Goal: Task Accomplishment & Management: Manage account settings

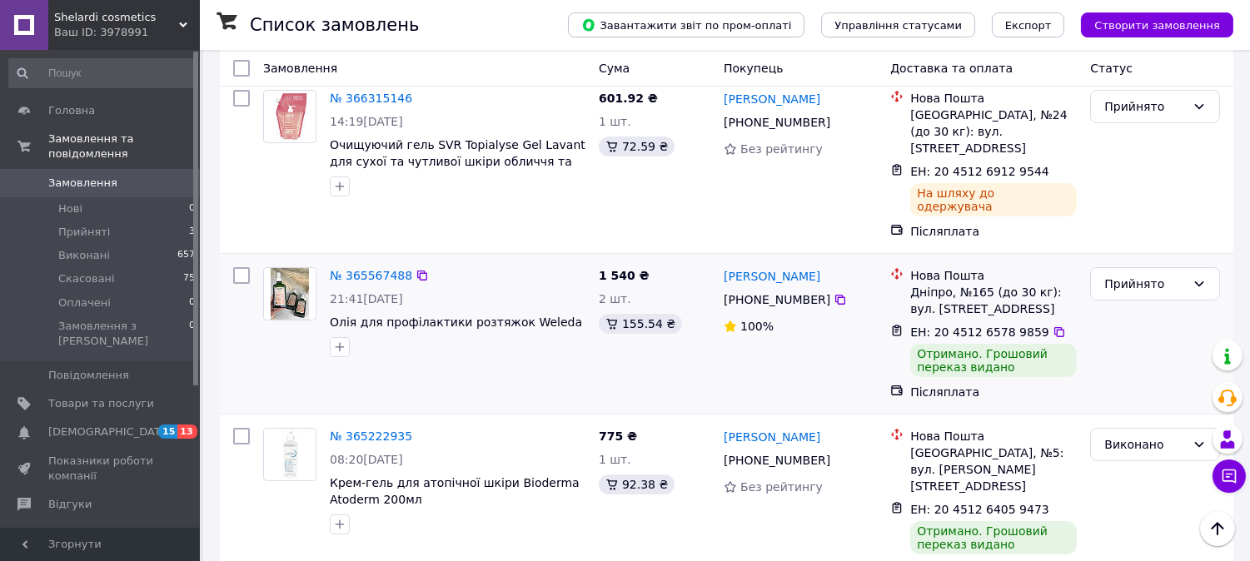
scroll to position [462, 0]
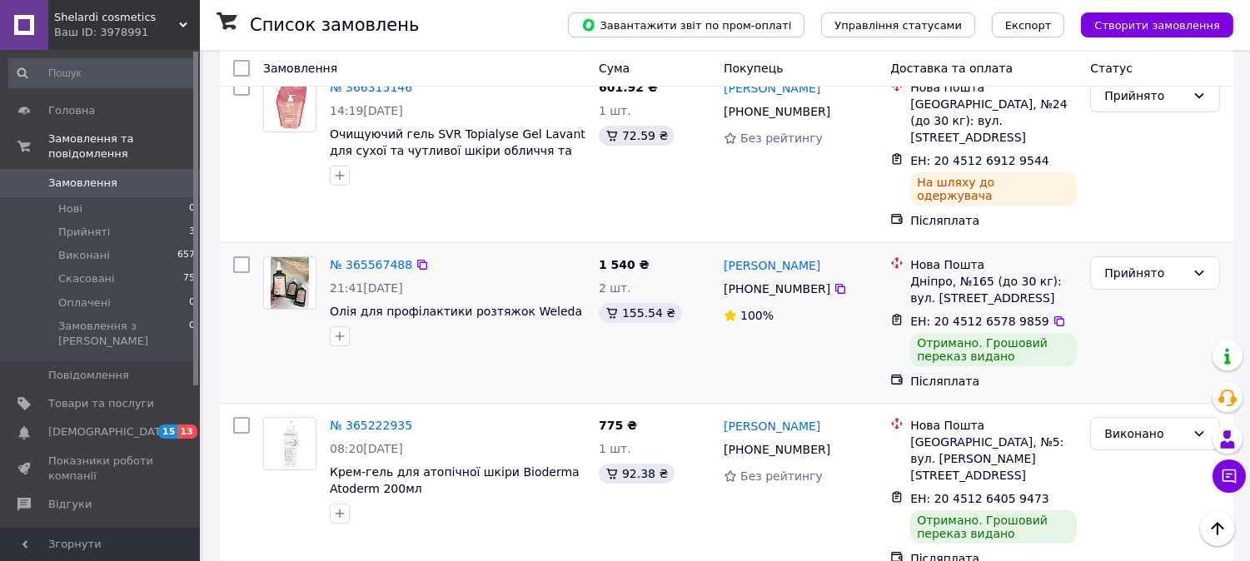
click at [1170, 250] on div "Прийнято" at bounding box center [1154, 323] width 143 height 147
click at [1177, 264] on div "Прийнято" at bounding box center [1145, 273] width 82 height 18
click at [1163, 226] on li "Виконано" at bounding box center [1156, 220] width 128 height 30
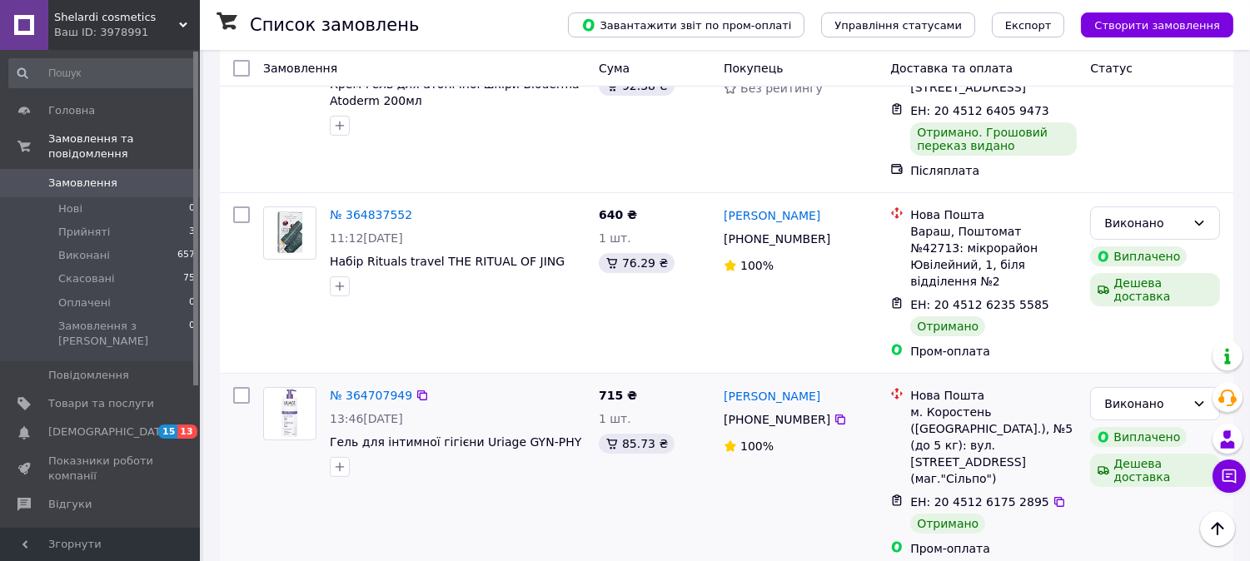
scroll to position [0, 0]
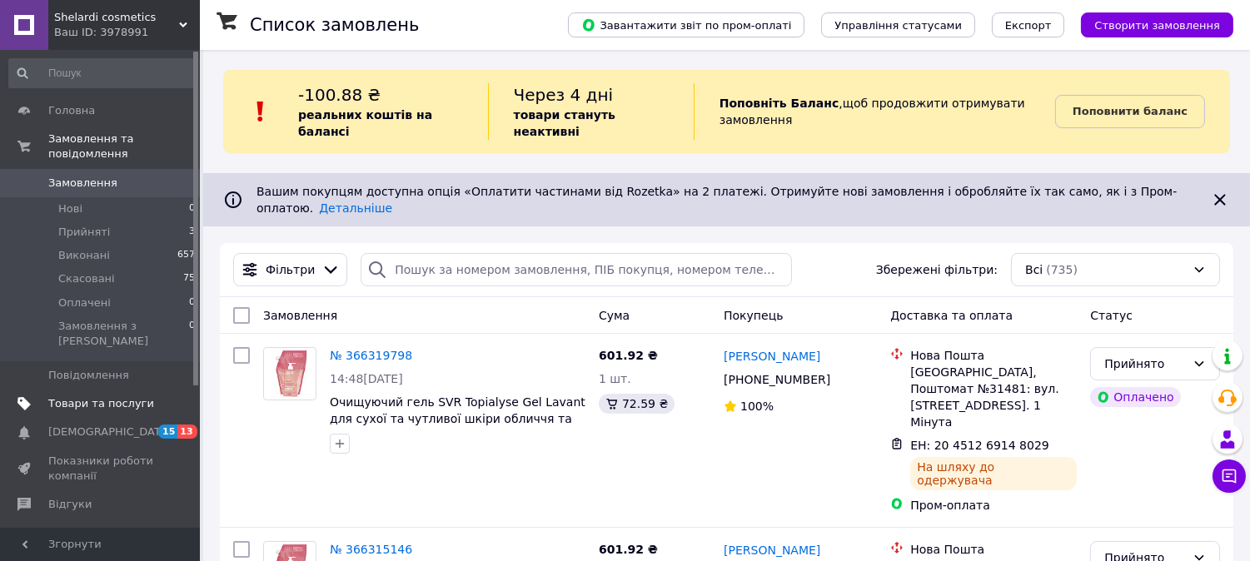
click at [108, 396] on span "Товари та послуги" at bounding box center [101, 403] width 106 height 15
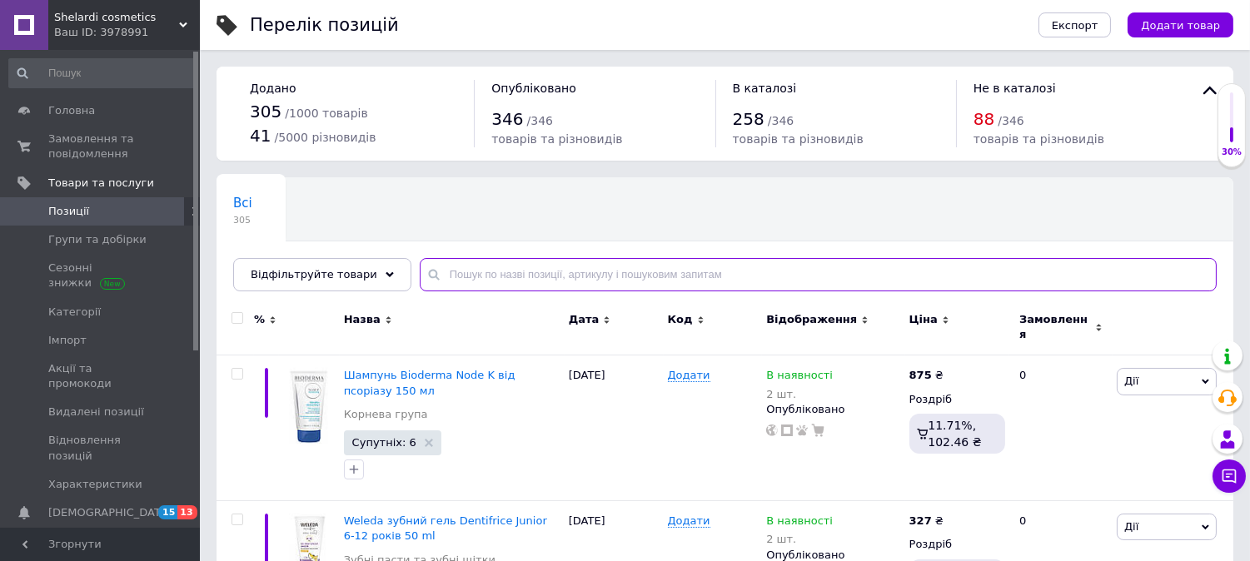
click at [492, 277] on input "text" at bounding box center [818, 274] width 797 height 33
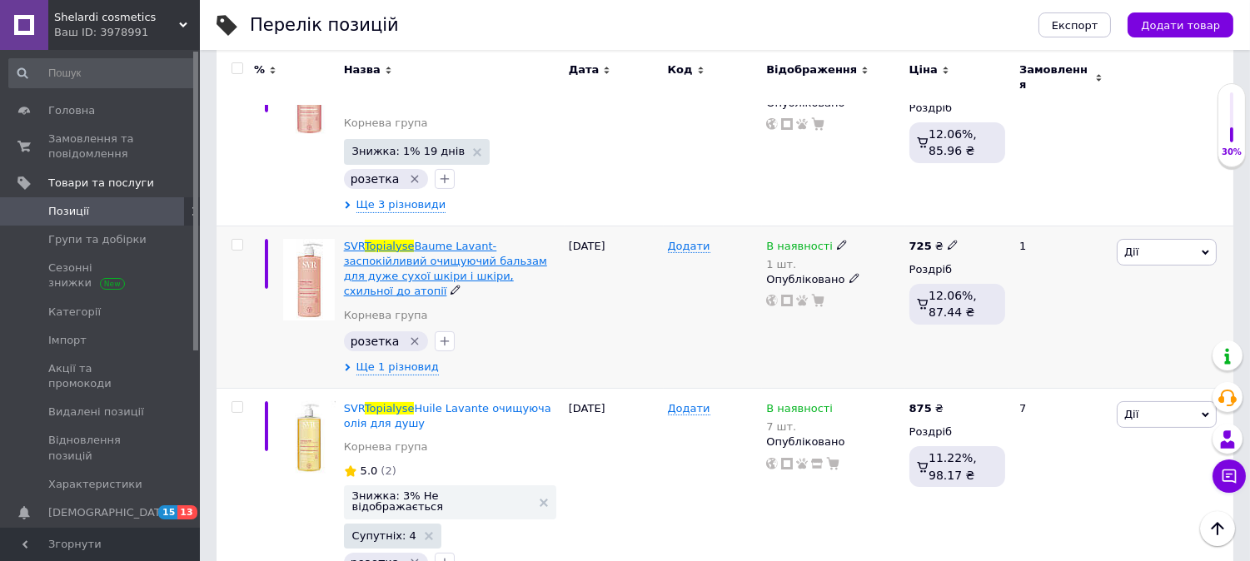
scroll to position [462, 0]
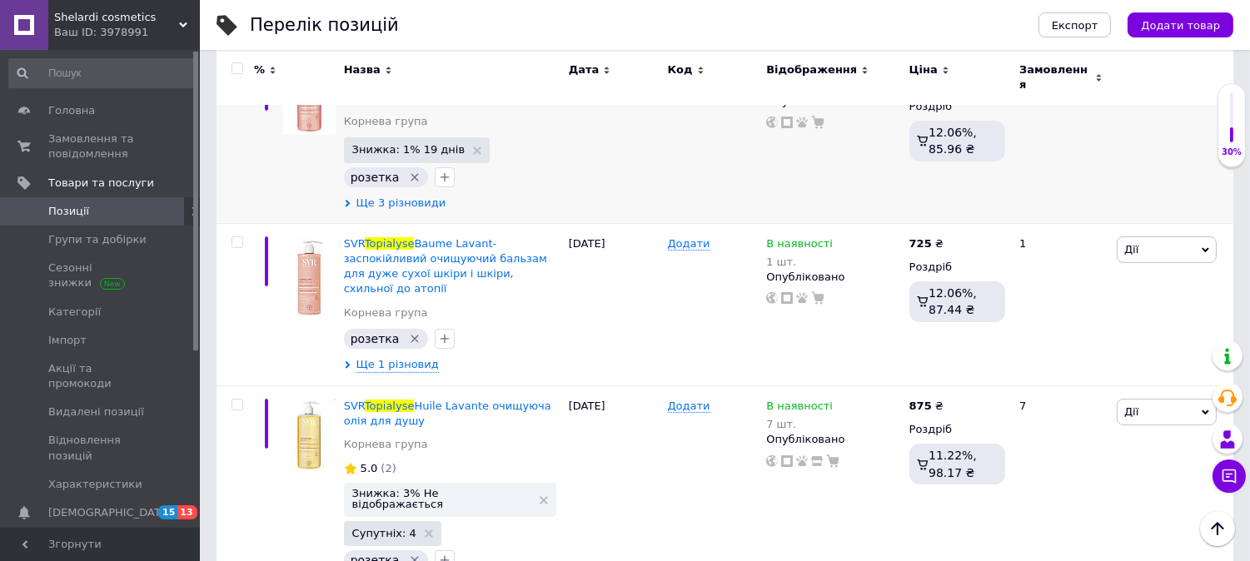
click at [401, 197] on span "Ще 3 різновиди" at bounding box center [401, 203] width 90 height 15
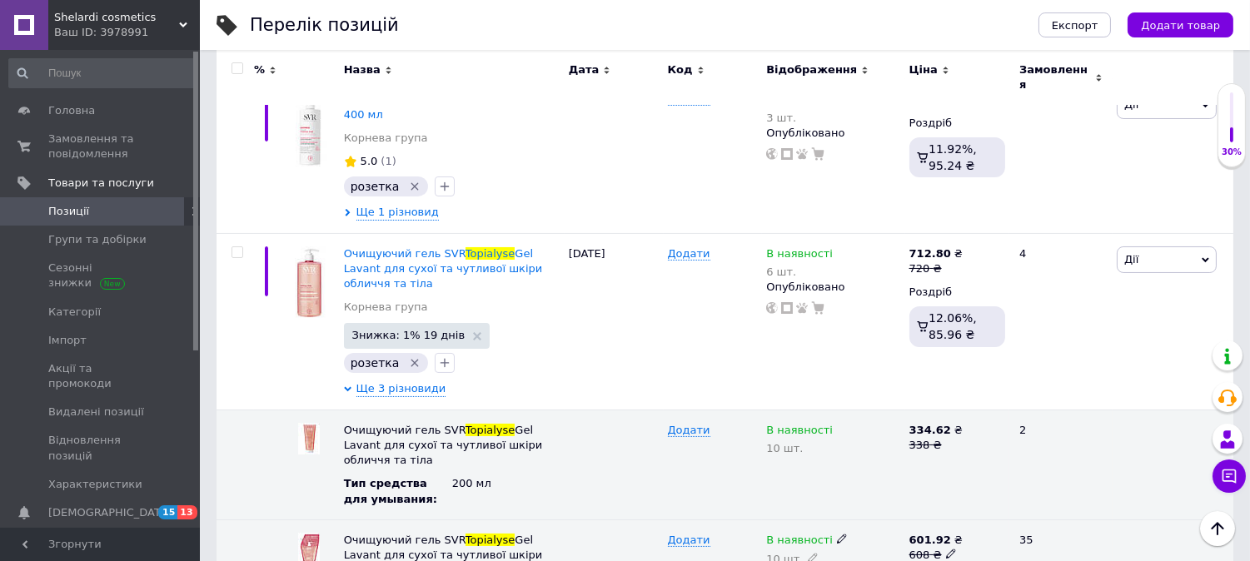
scroll to position [0, 0]
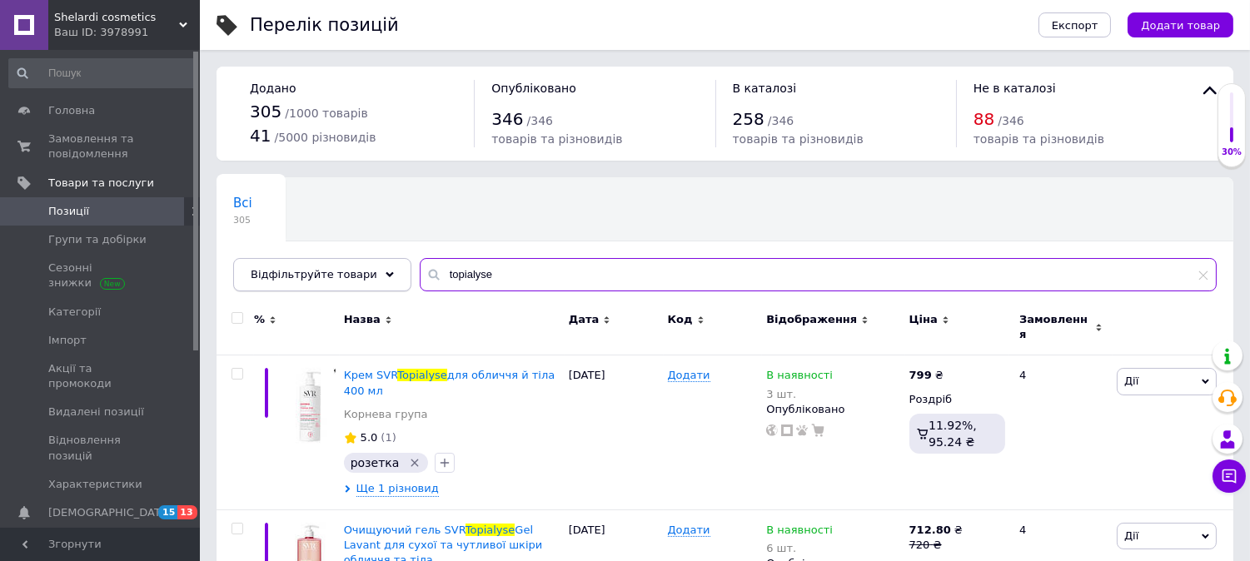
drag, startPoint x: 502, startPoint y: 279, endPoint x: 372, endPoint y: 271, distance: 130.2
click at [372, 271] on div "Відфільтруйте товари topialyse" at bounding box center [725, 274] width 984 height 33
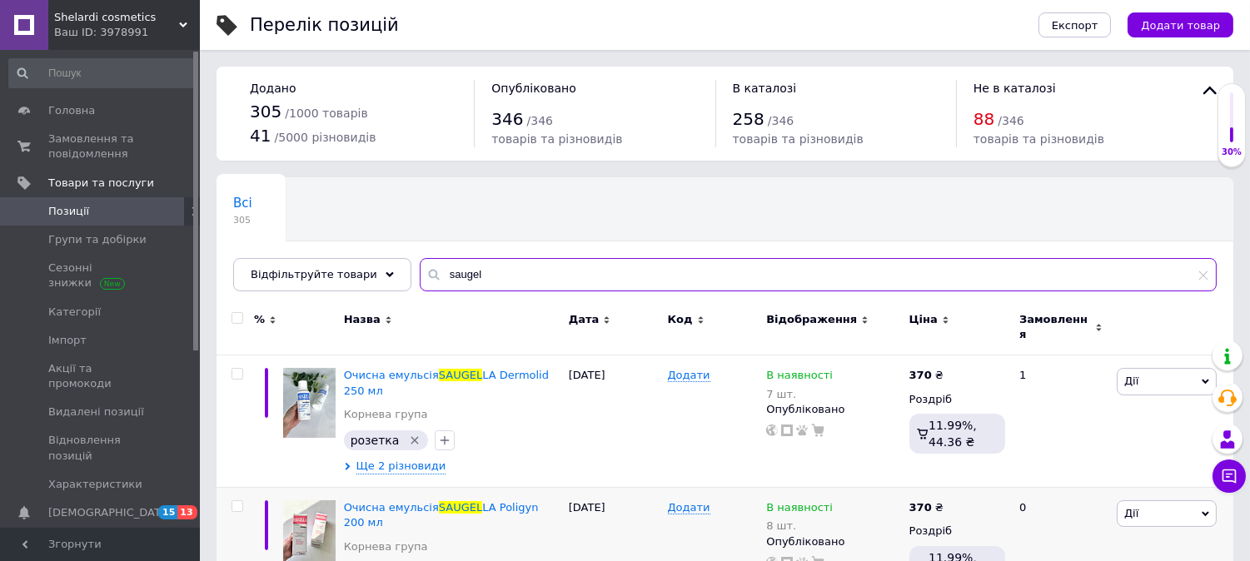
type input "saugel"
click at [837, 368] on span at bounding box center [842, 373] width 11 height 11
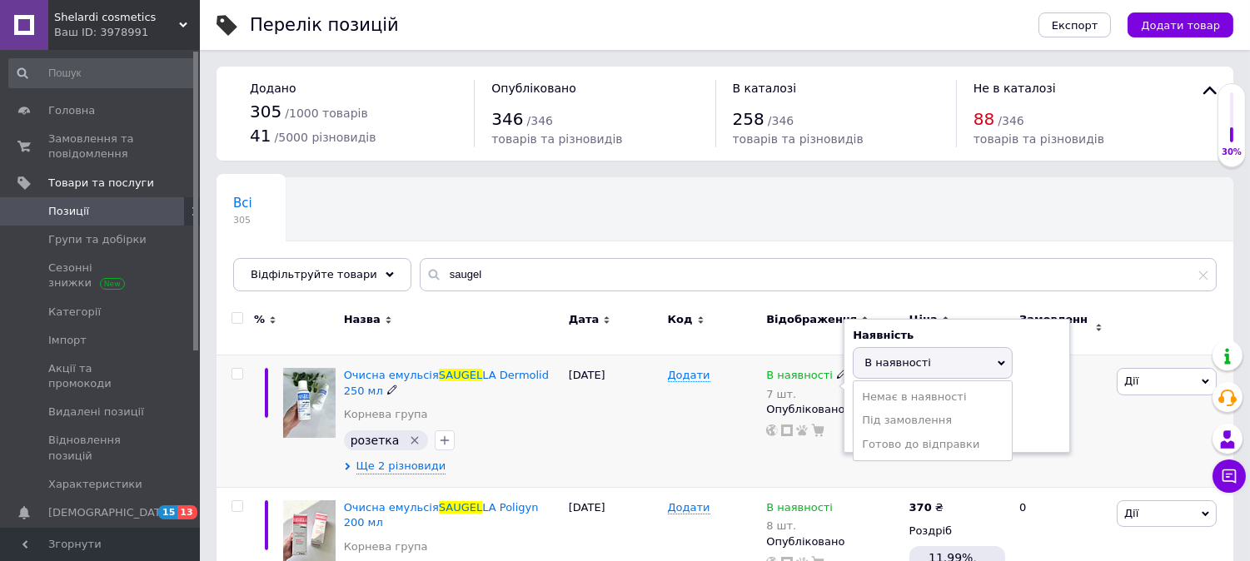
drag, startPoint x: 1031, startPoint y: 376, endPoint x: 973, endPoint y: 391, distance: 60.2
click at [1030, 376] on div "Наявність В наявності Немає в наявності Під замовлення Готово до відправки Зали…" at bounding box center [957, 386] width 208 height 117
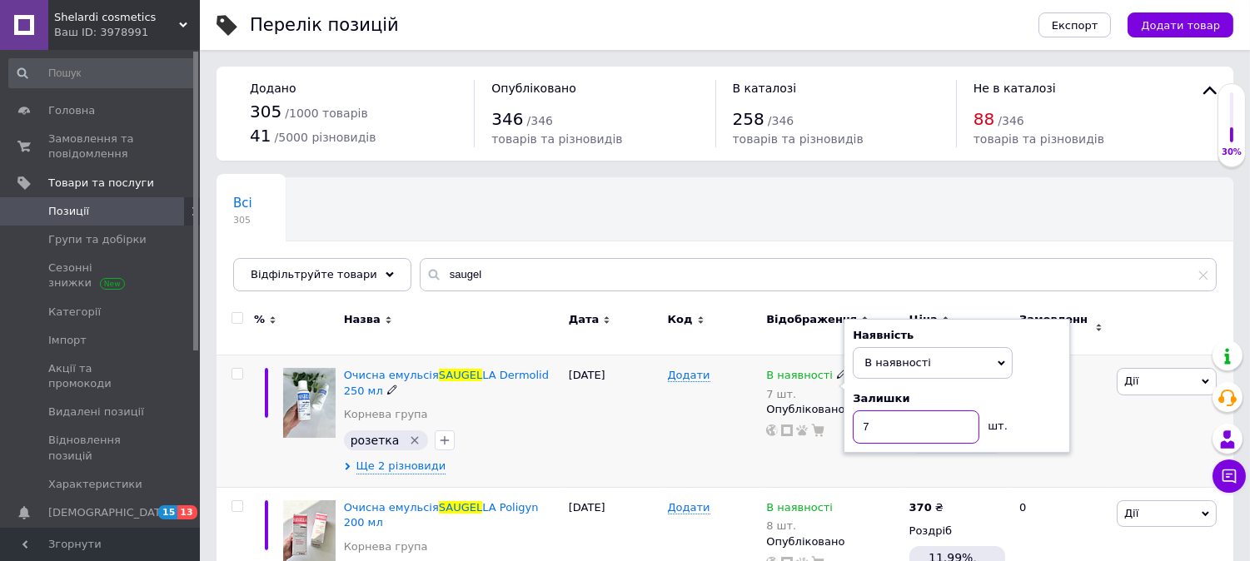
click at [911, 411] on input "7" at bounding box center [916, 427] width 127 height 33
type input "5"
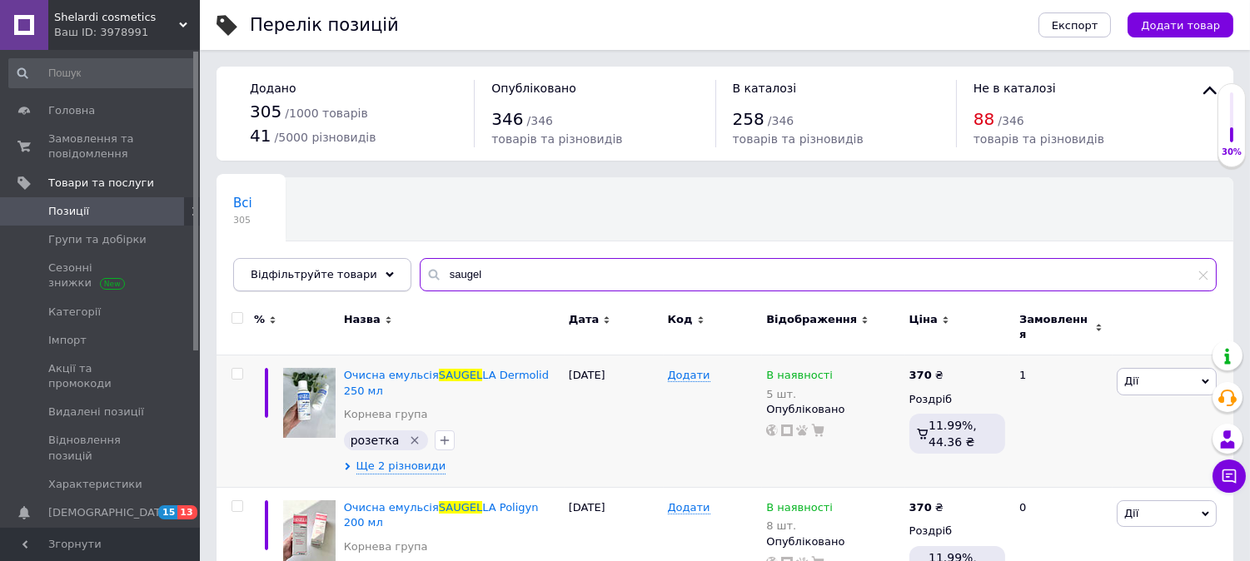
drag, startPoint x: 506, startPoint y: 277, endPoint x: 385, endPoint y: 278, distance: 121.6
click at [385, 278] on div "Відфільтруйте товари saugel" at bounding box center [725, 274] width 984 height 33
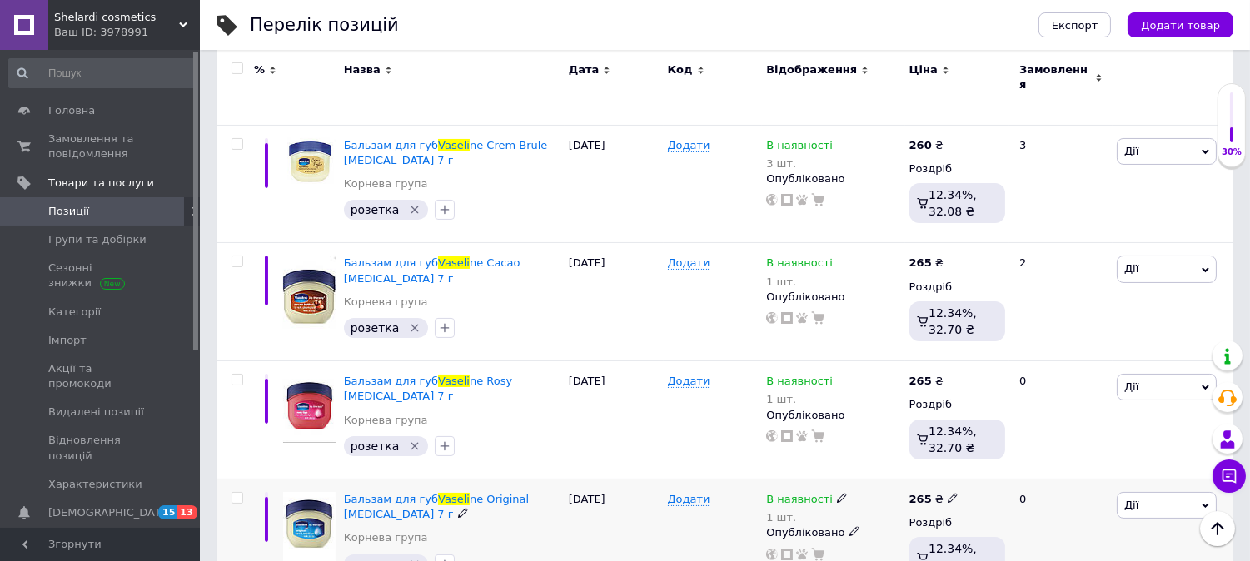
scroll to position [518, 0]
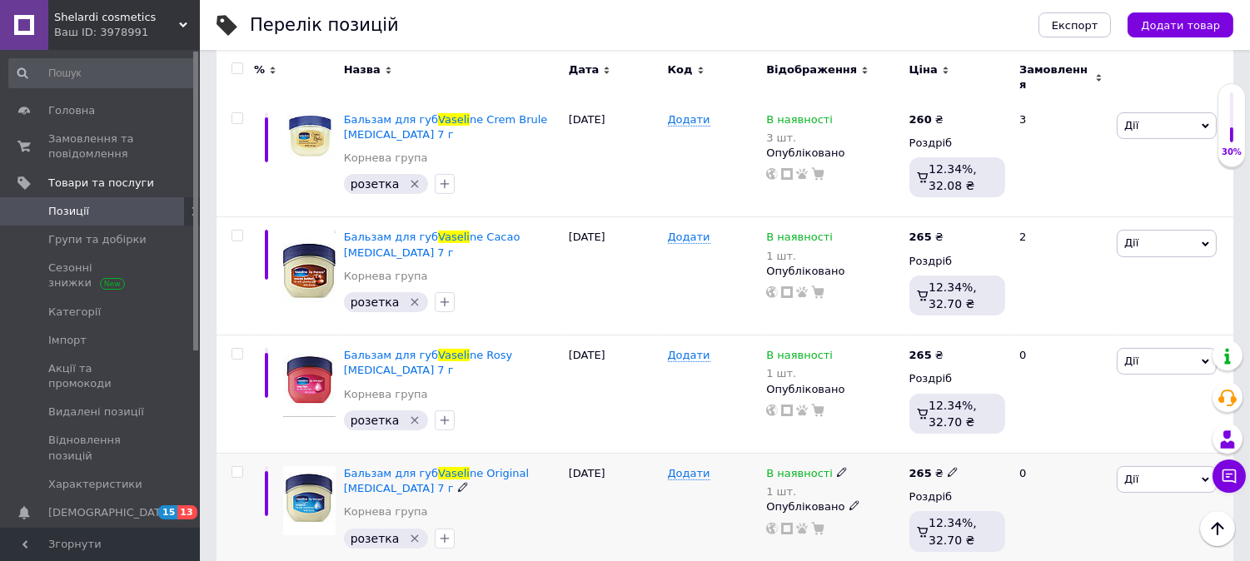
type input "vaseli"
click at [837, 467] on icon at bounding box center [842, 472] width 10 height 10
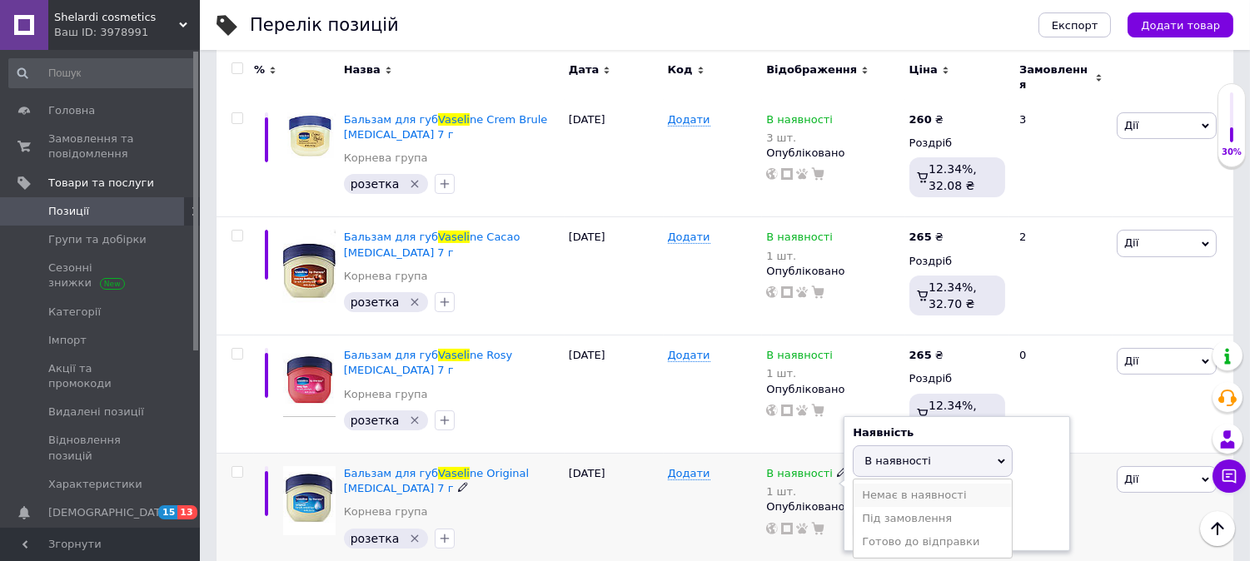
click at [939, 484] on li "Немає в наявності" at bounding box center [933, 495] width 158 height 23
click at [928, 509] on input "1" at bounding box center [916, 525] width 127 height 33
type input "0"
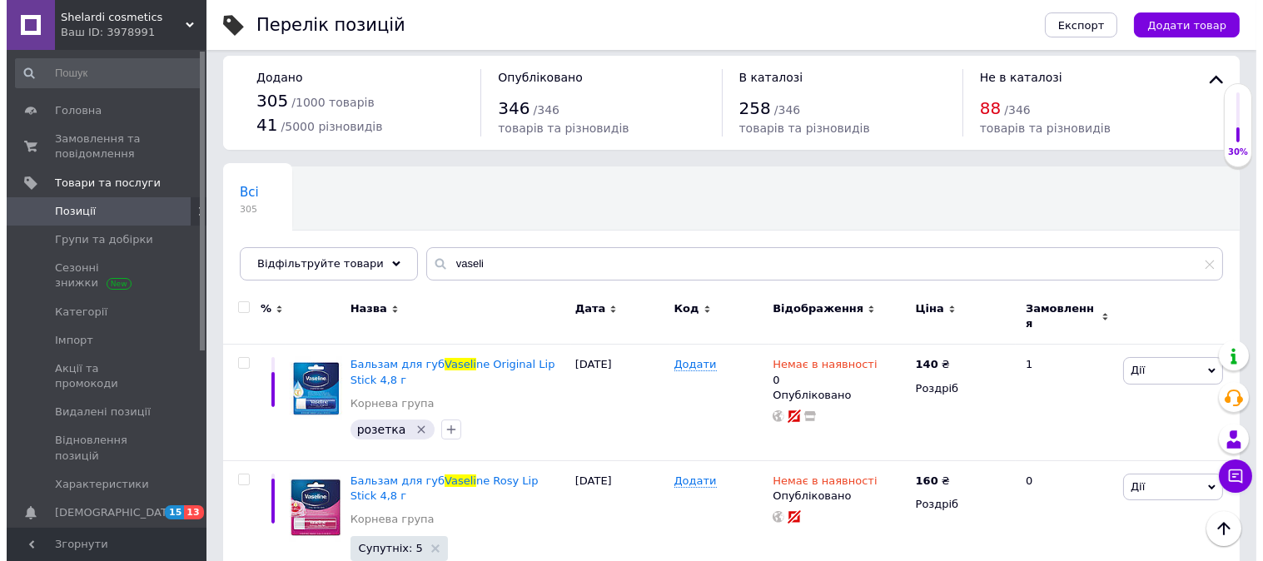
scroll to position [0, 0]
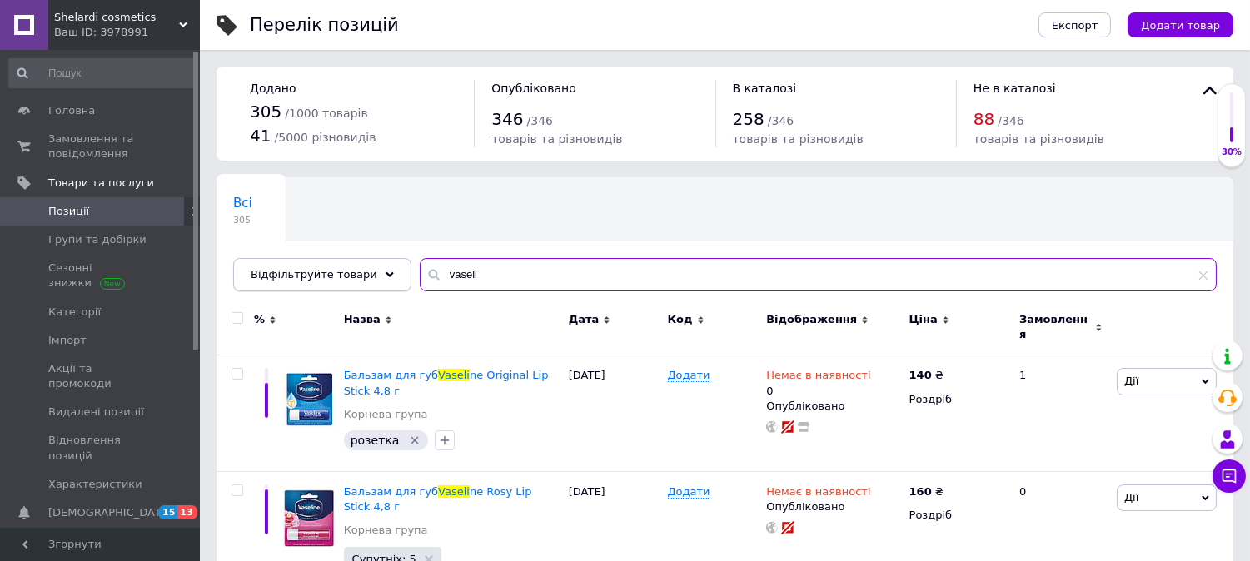
drag, startPoint x: 473, startPoint y: 281, endPoint x: 363, endPoint y: 283, distance: 110.0
click at [363, 283] on div "Відфільтруйте товари vaseli" at bounding box center [725, 274] width 984 height 33
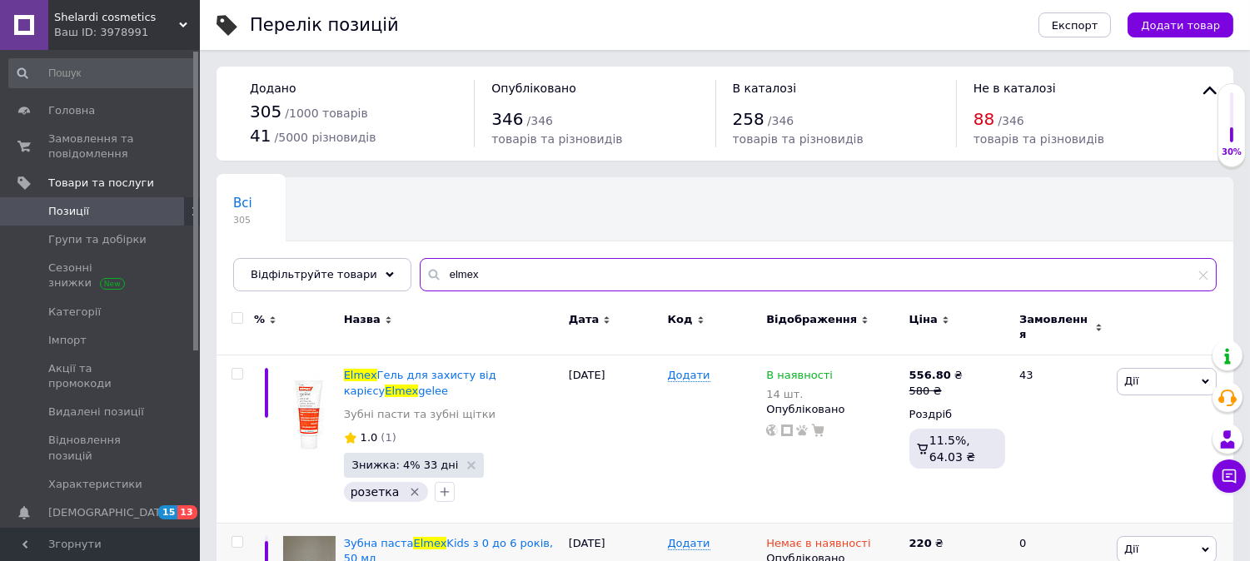
type input "elmex"
click at [837, 369] on icon at bounding box center [842, 374] width 10 height 10
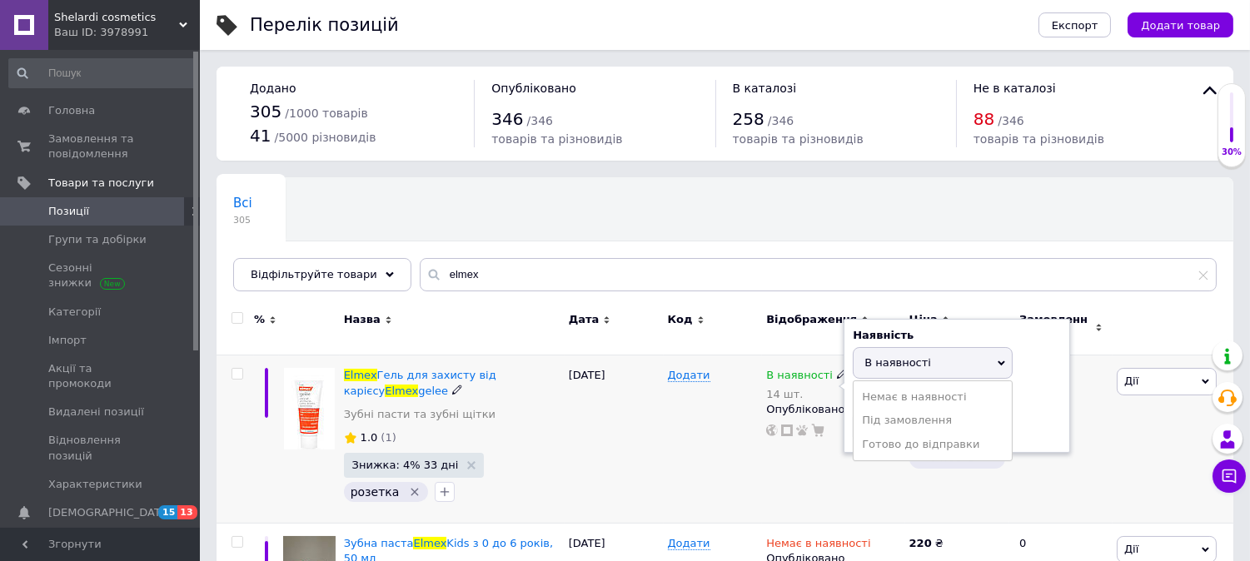
click at [1034, 371] on div "Наявність В наявності Немає в наявності Під замовлення Готово до відправки Зали…" at bounding box center [957, 386] width 208 height 117
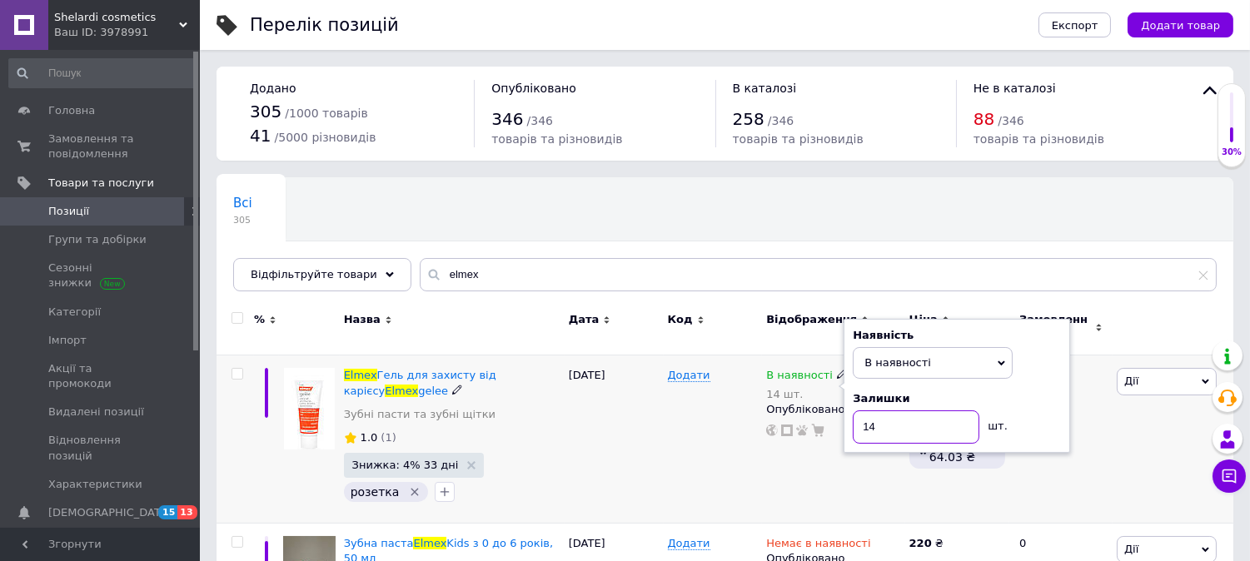
click at [939, 415] on input "14" at bounding box center [916, 427] width 127 height 33
type input "11"
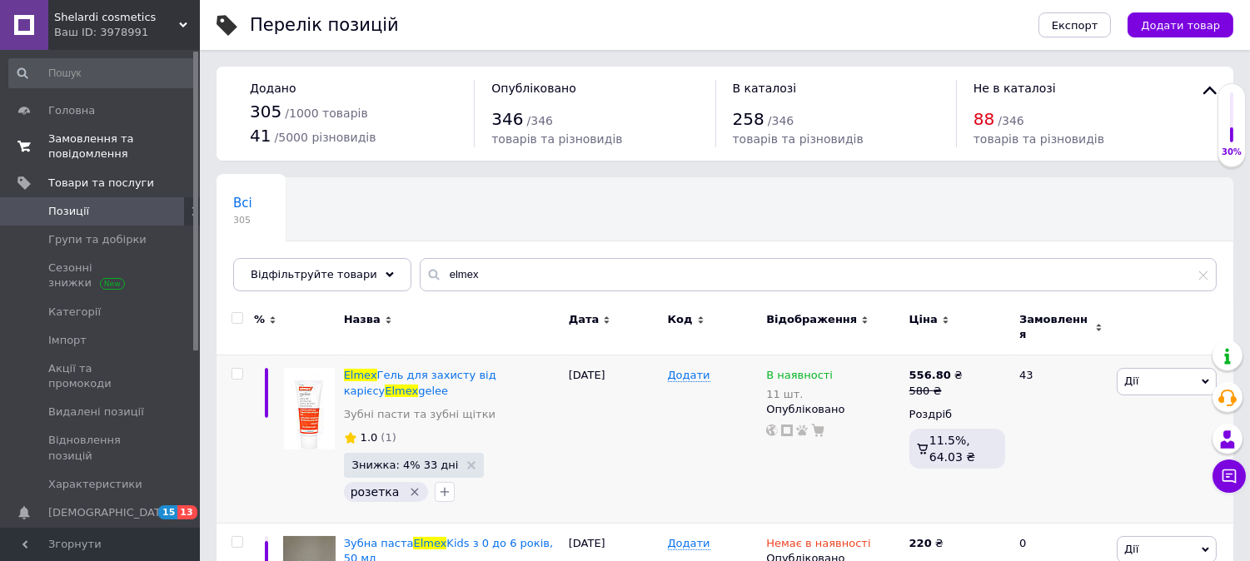
click at [83, 139] on span "Замовлення та повідомлення" at bounding box center [101, 147] width 106 height 30
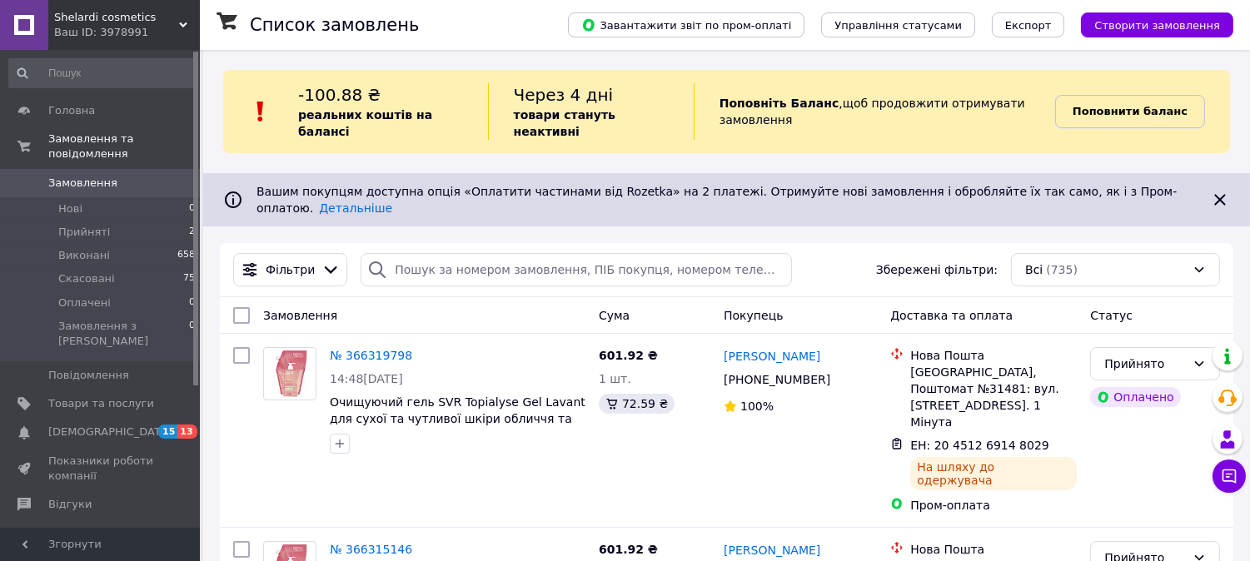
click at [1154, 108] on b "Поповнити баланс" at bounding box center [1130, 111] width 115 height 12
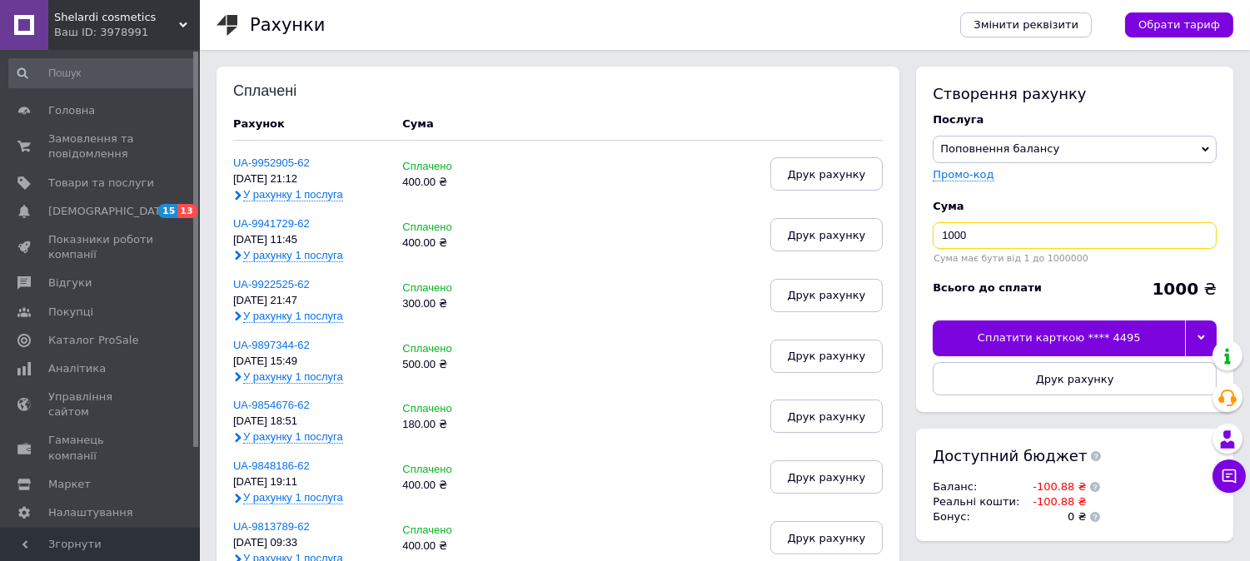
drag, startPoint x: 1004, startPoint y: 240, endPoint x: 892, endPoint y: 247, distance: 111.8
type input "500"
click at [1198, 338] on icon at bounding box center [1201, 337] width 7 height 7
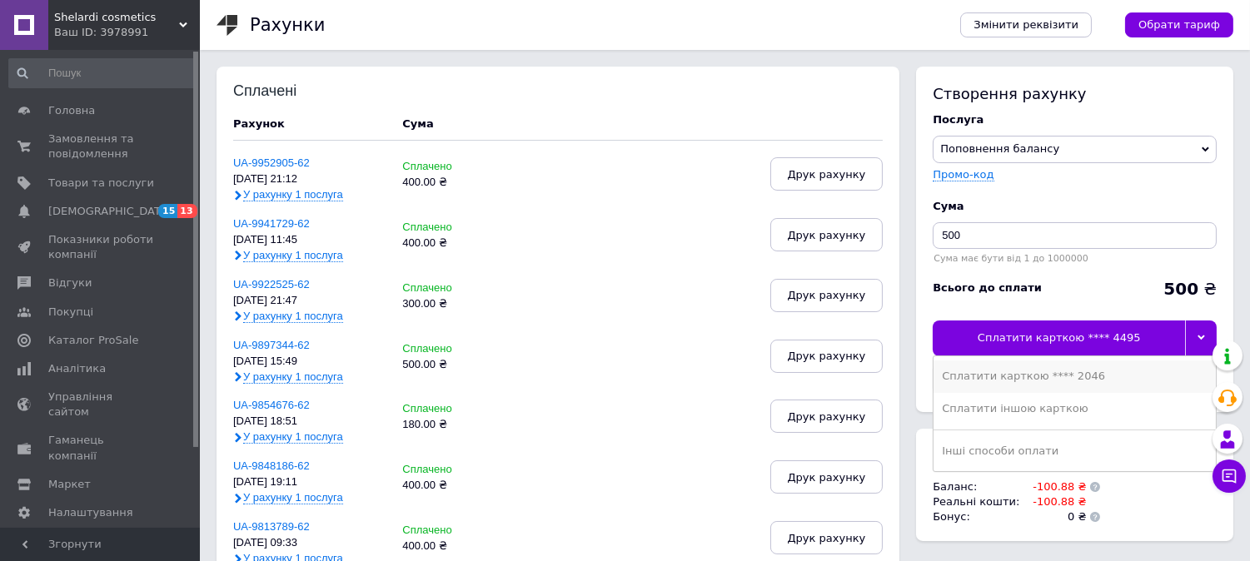
click at [1070, 371] on div "Сплатити карткою **** 2046" at bounding box center [1075, 376] width 266 height 15
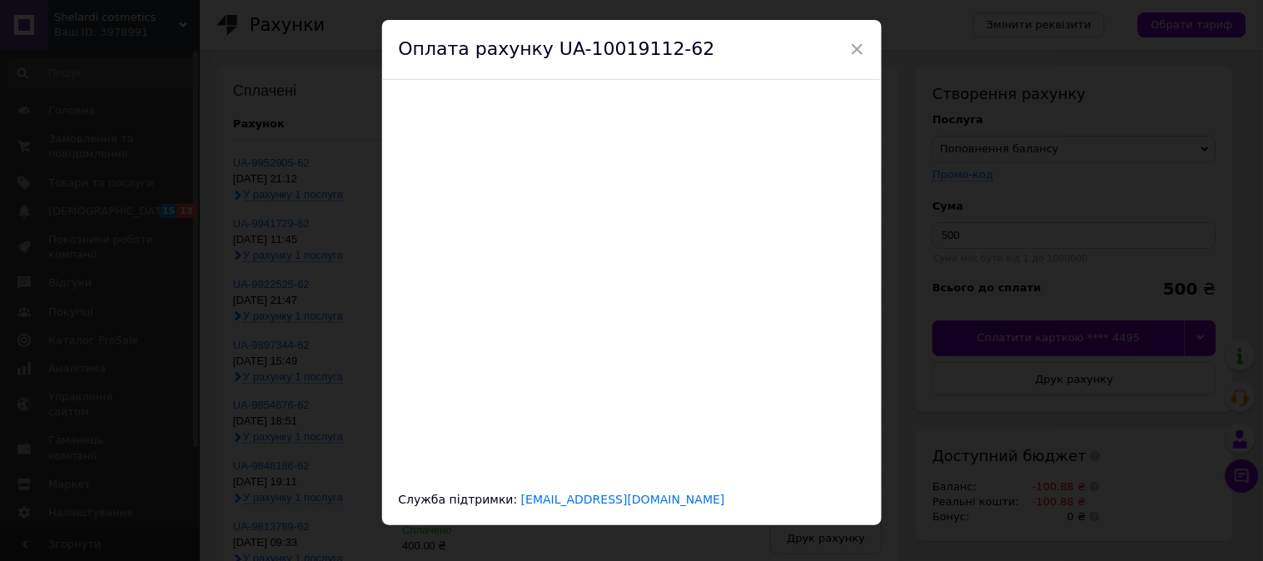
scroll to position [59, 0]
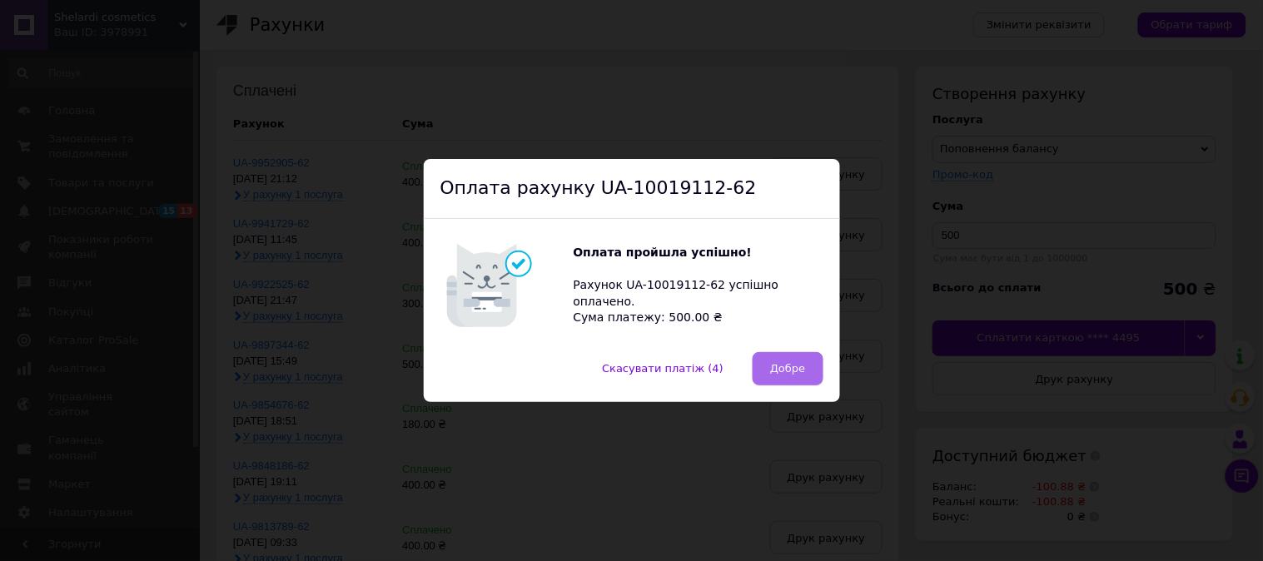
click at [784, 375] on span "Добре" at bounding box center [787, 368] width 35 height 12
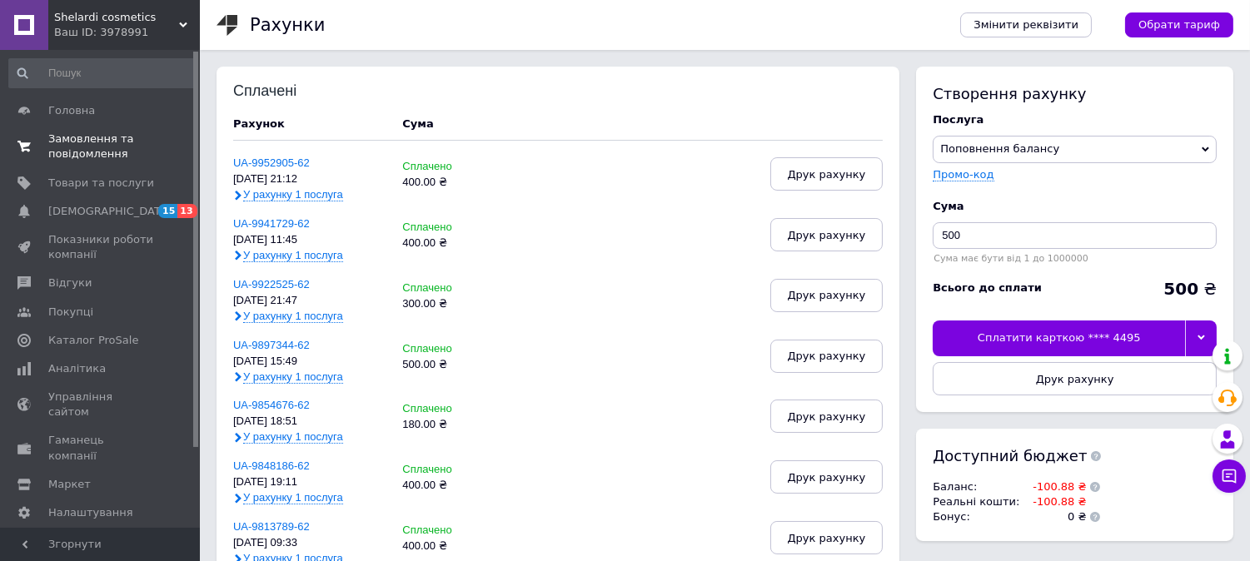
click at [77, 147] on span "Замовлення та повідомлення" at bounding box center [101, 147] width 106 height 30
